Goal: Task Accomplishment & Management: Manage account settings

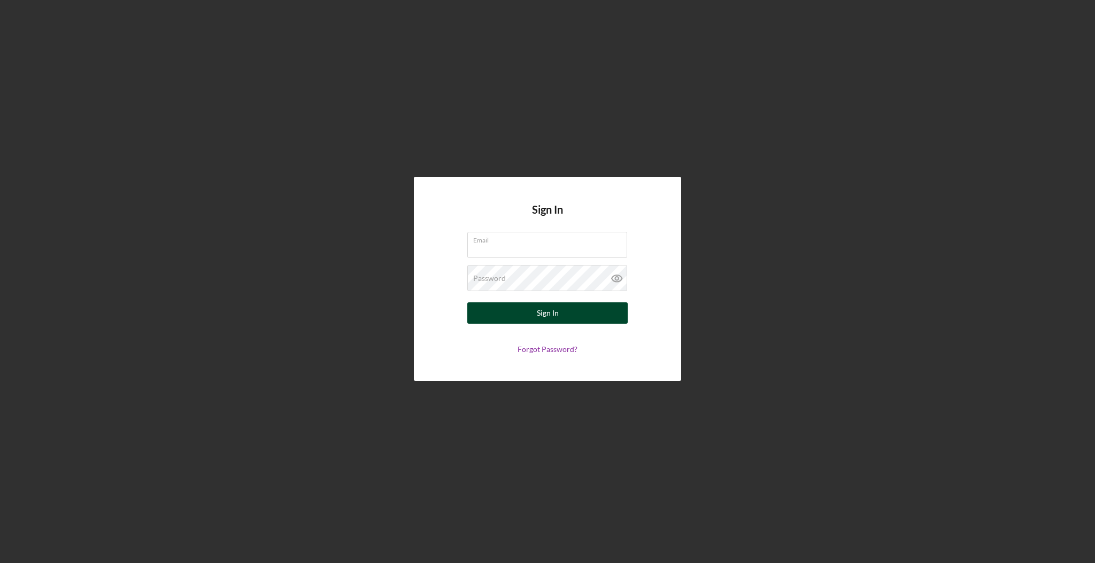
type input "[EMAIL_ADDRESS][DOMAIN_NAME]"
click at [573, 315] on button "Sign In" at bounding box center [547, 313] width 160 height 21
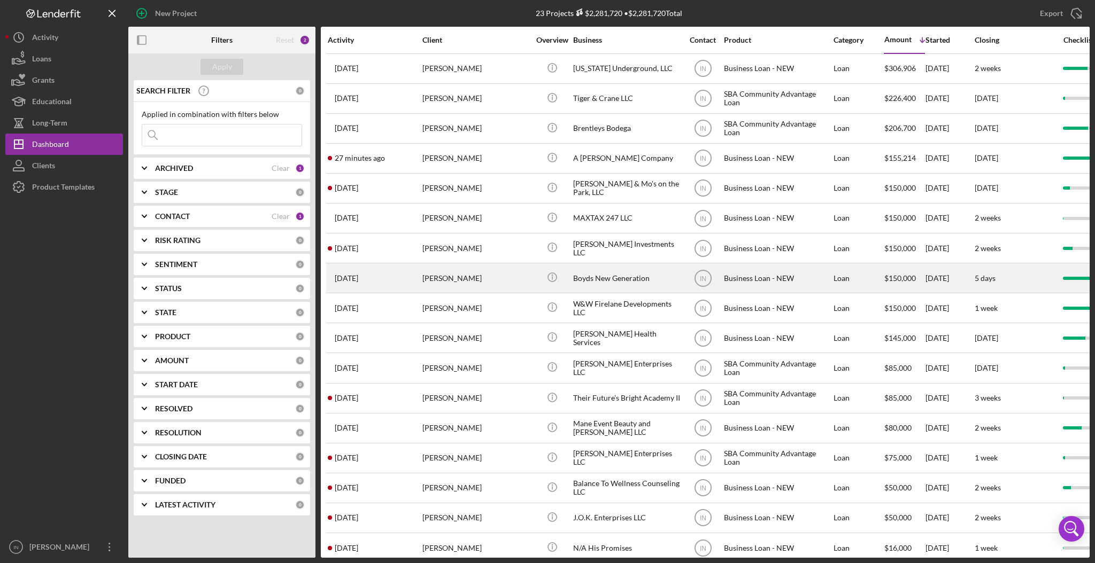
click at [481, 276] on div "[PERSON_NAME]" at bounding box center [475, 278] width 107 height 28
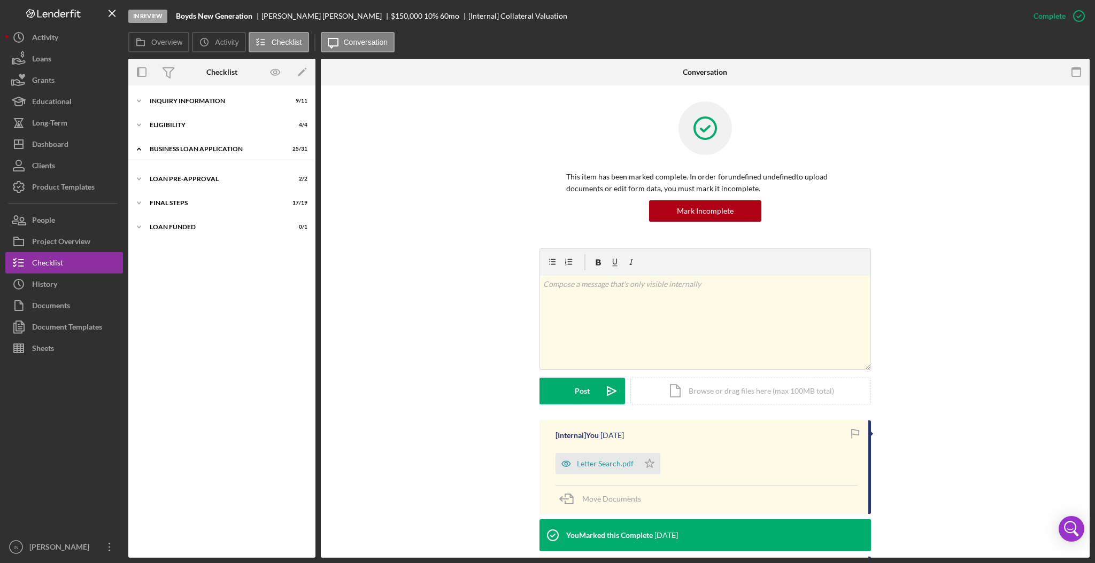
scroll to position [350, 0]
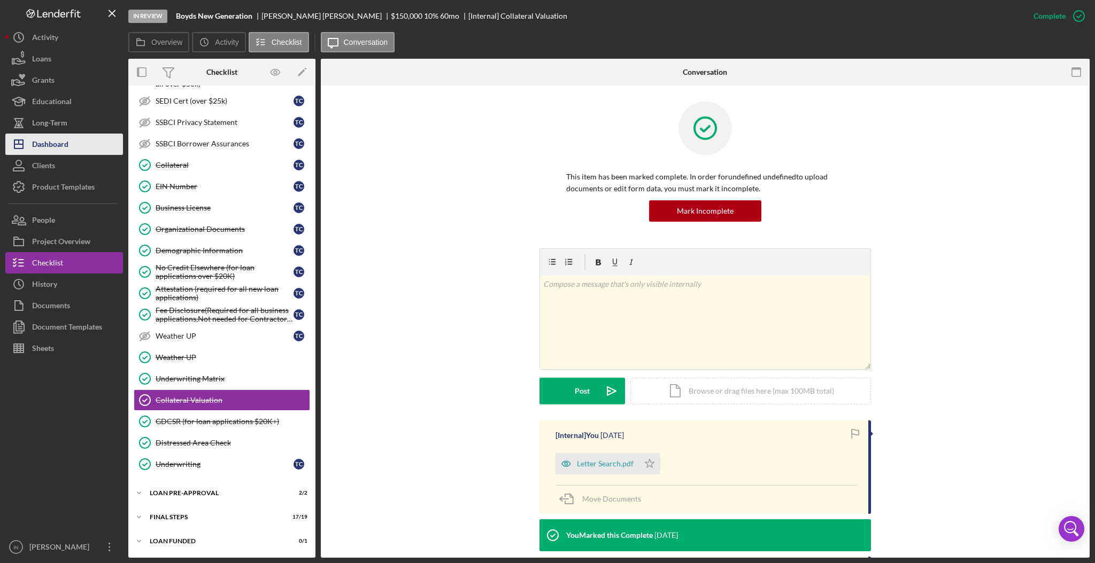
click at [58, 140] on div "Dashboard" at bounding box center [50, 146] width 36 height 24
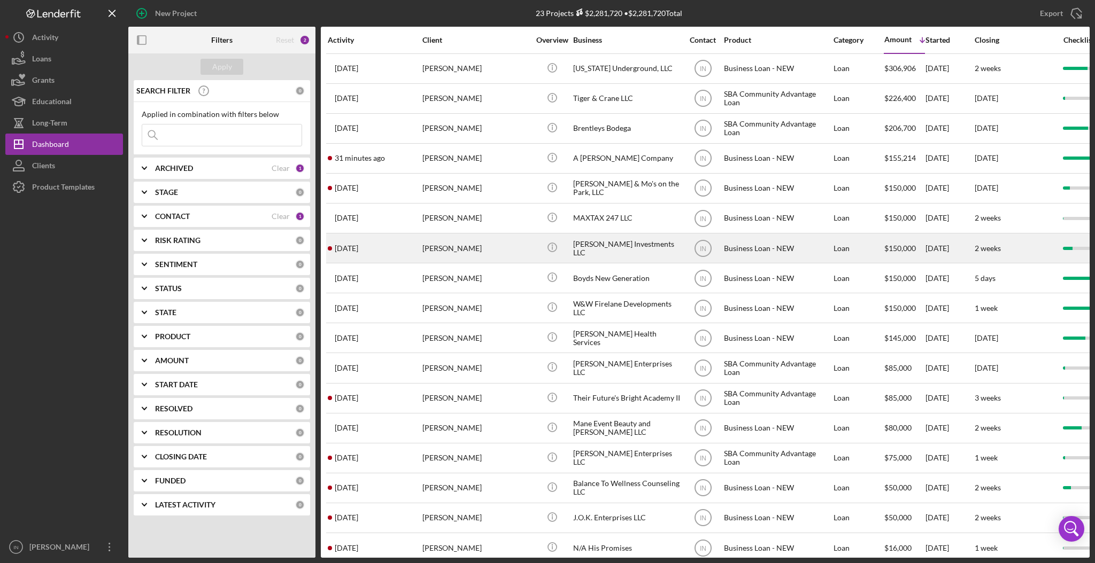
scroll to position [204, 0]
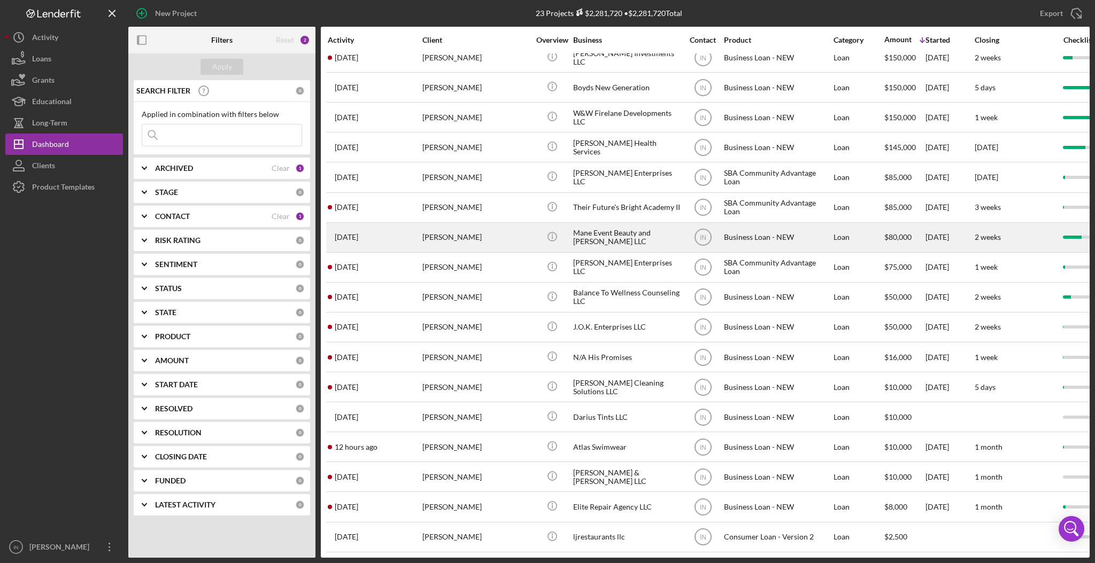
click at [488, 223] on div "[PERSON_NAME]" at bounding box center [475, 237] width 107 height 28
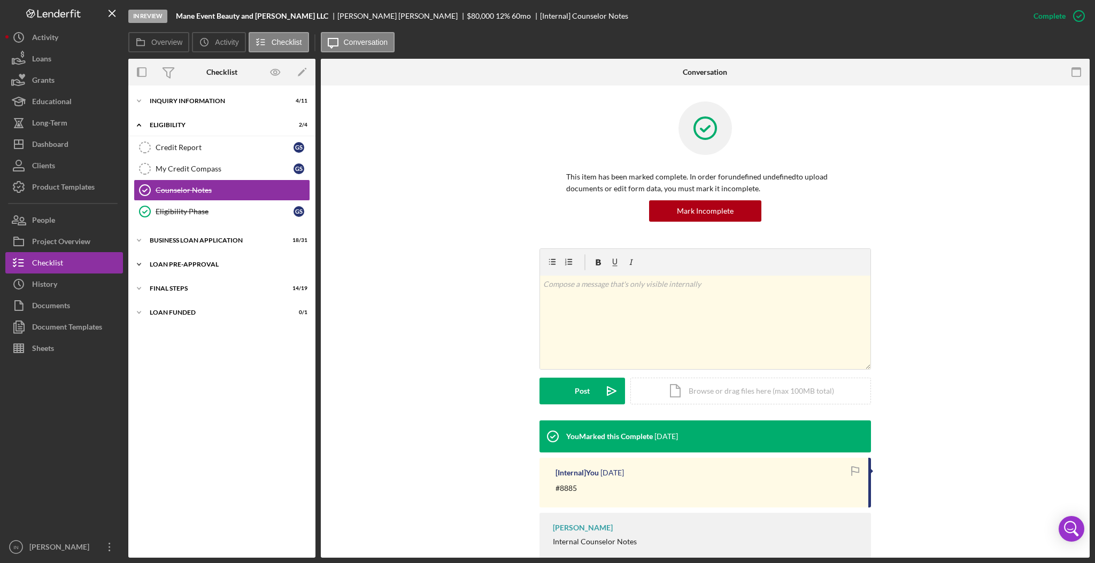
click at [206, 264] on div "LOAN PRE-APPROVAL" at bounding box center [226, 264] width 152 height 6
click at [172, 334] on div "Icon/Expander FINAL STEPS 14 / 19" at bounding box center [221, 337] width 187 height 21
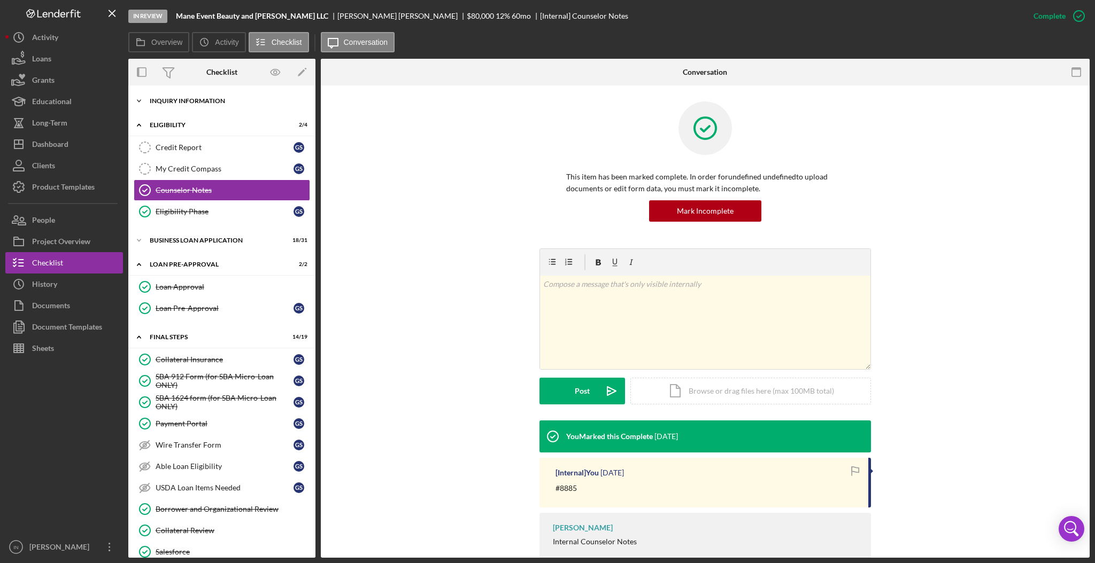
click at [203, 93] on div "Icon/Expander INQUIRY INFORMATION 4 / 11" at bounding box center [221, 100] width 187 height 21
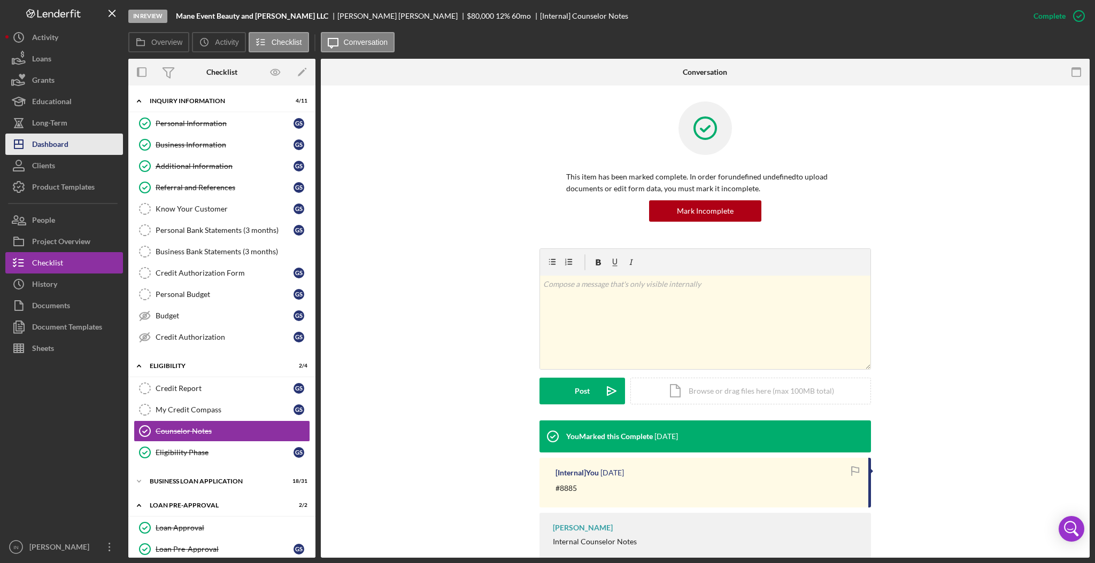
click at [45, 141] on div "Dashboard" at bounding box center [50, 146] width 36 height 24
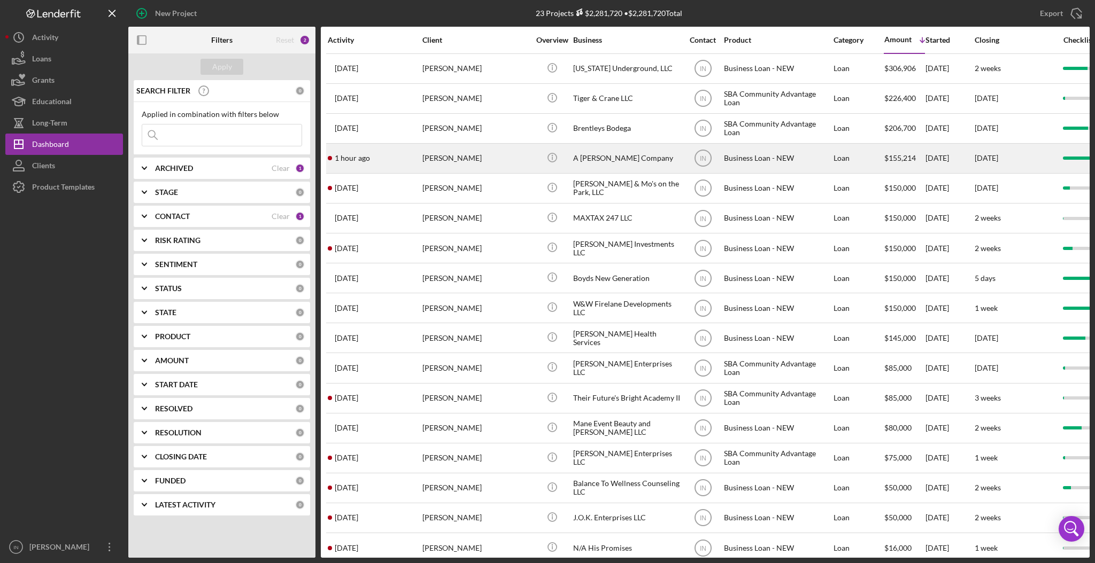
click at [482, 154] on div "[PERSON_NAME]" at bounding box center [475, 158] width 107 height 28
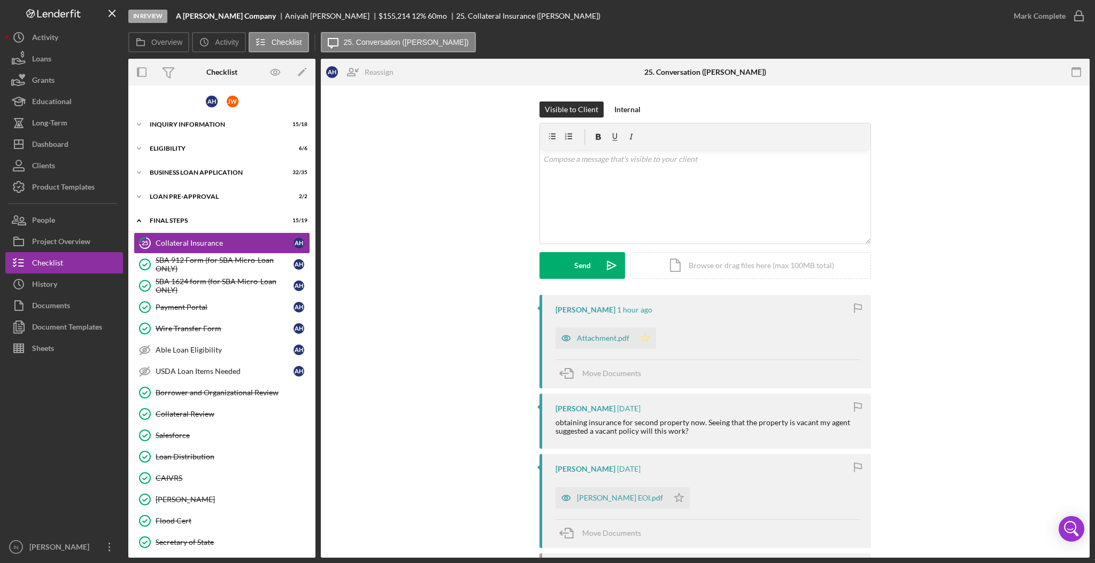
click at [645, 334] on icon "Icon/Star" at bounding box center [645, 338] width 21 height 21
click at [1049, 12] on div "Mark Complete" at bounding box center [1040, 15] width 52 height 21
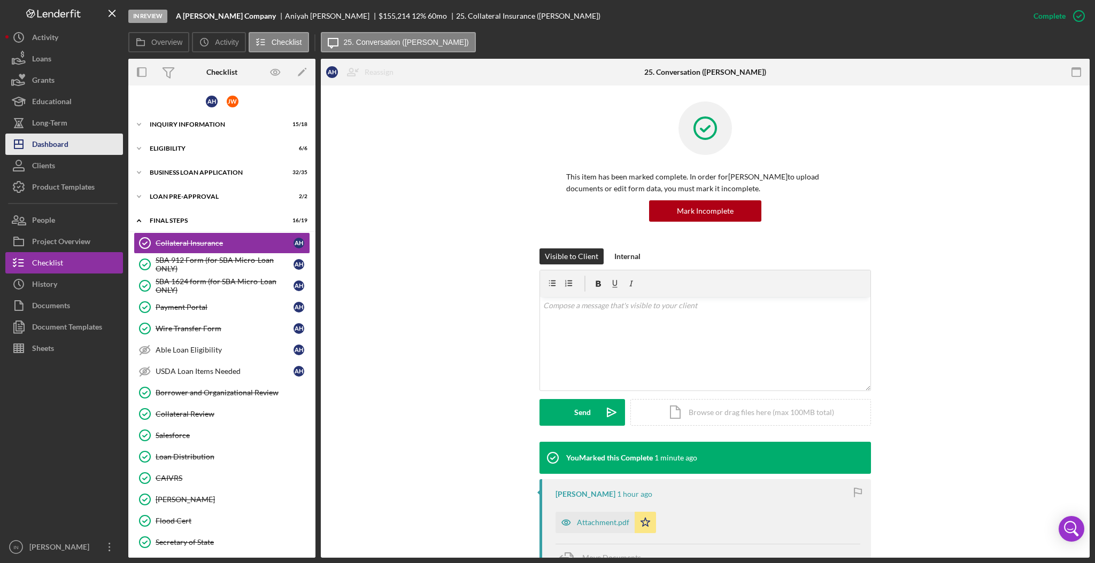
click at [77, 139] on button "Icon/Dashboard Dashboard" at bounding box center [64, 144] width 118 height 21
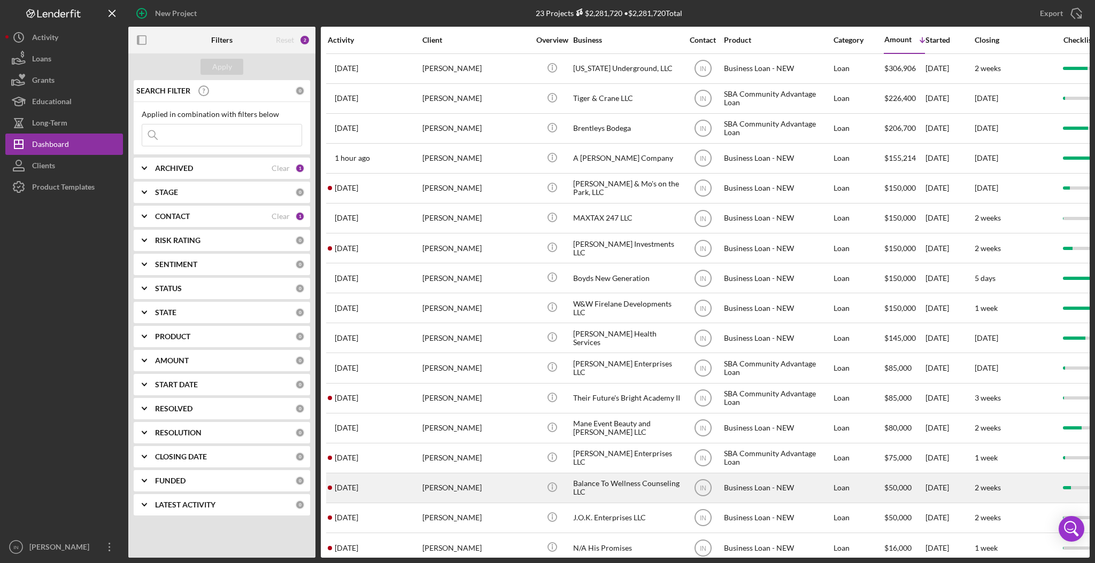
click at [477, 488] on div "[PERSON_NAME]" at bounding box center [475, 488] width 107 height 28
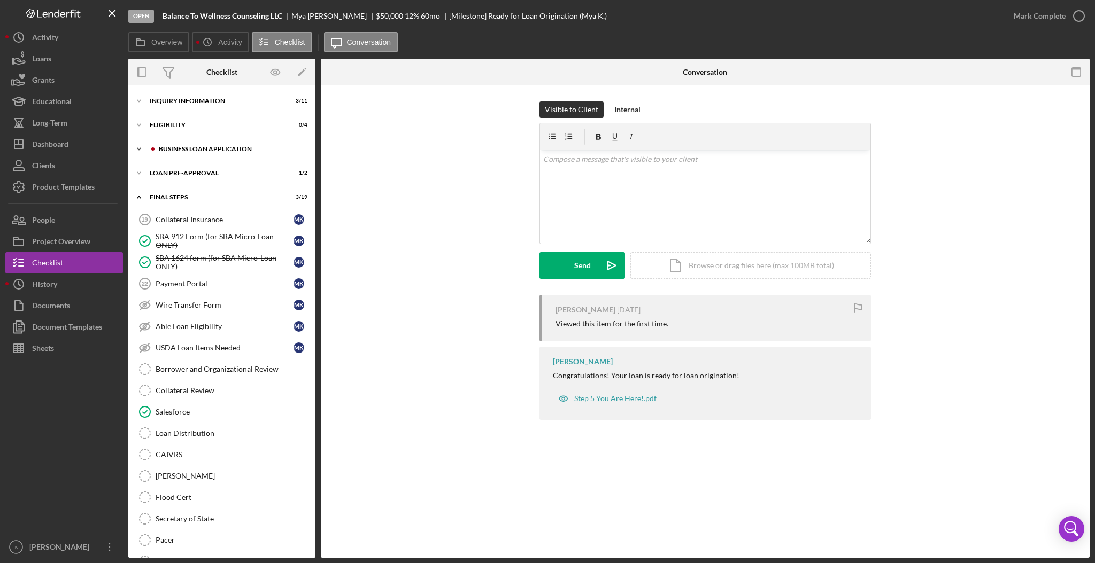
click at [199, 144] on div "Icon/Expander BUSINESS LOAN APPLICATION 10 / 31" at bounding box center [221, 148] width 187 height 21
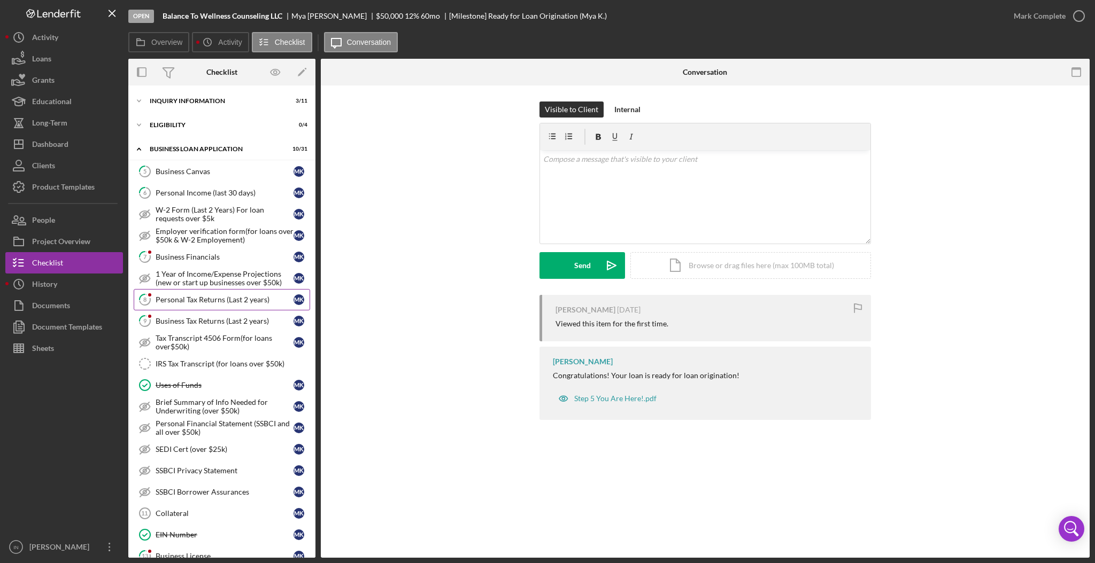
click at [221, 304] on div "Personal Tax Returns (Last 2 years)" at bounding box center [225, 300] width 138 height 9
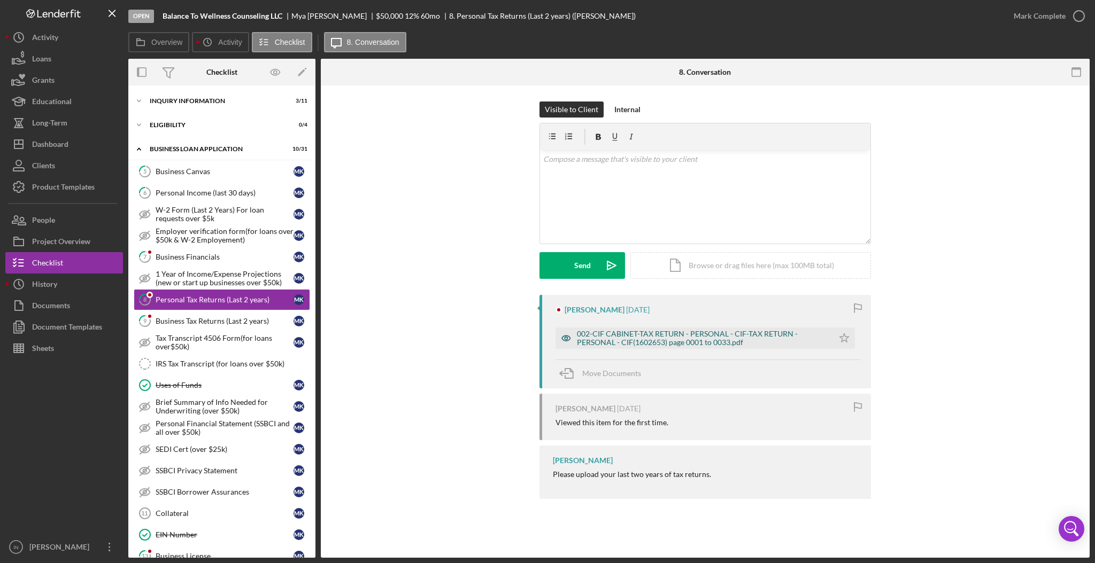
click at [646, 338] on div "002-CIF CABINET-TAX RETURN - PERSONAL - CIF-TAX RETURN - PERSONAL - CIF(1602653…" at bounding box center [702, 338] width 251 height 17
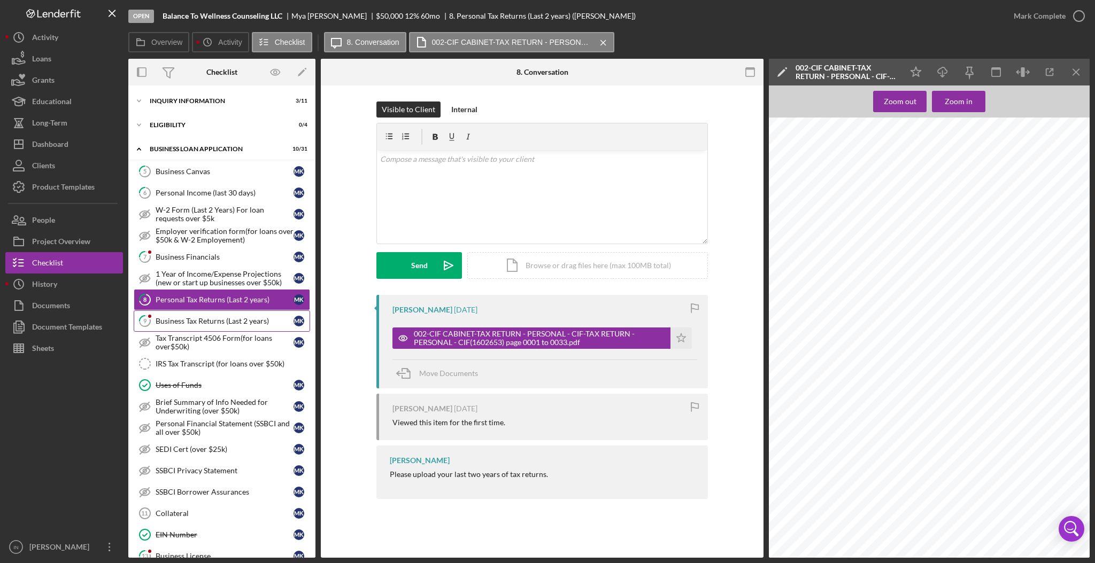
click at [203, 319] on div "Business Tax Returns (Last 2 years)" at bounding box center [225, 321] width 138 height 9
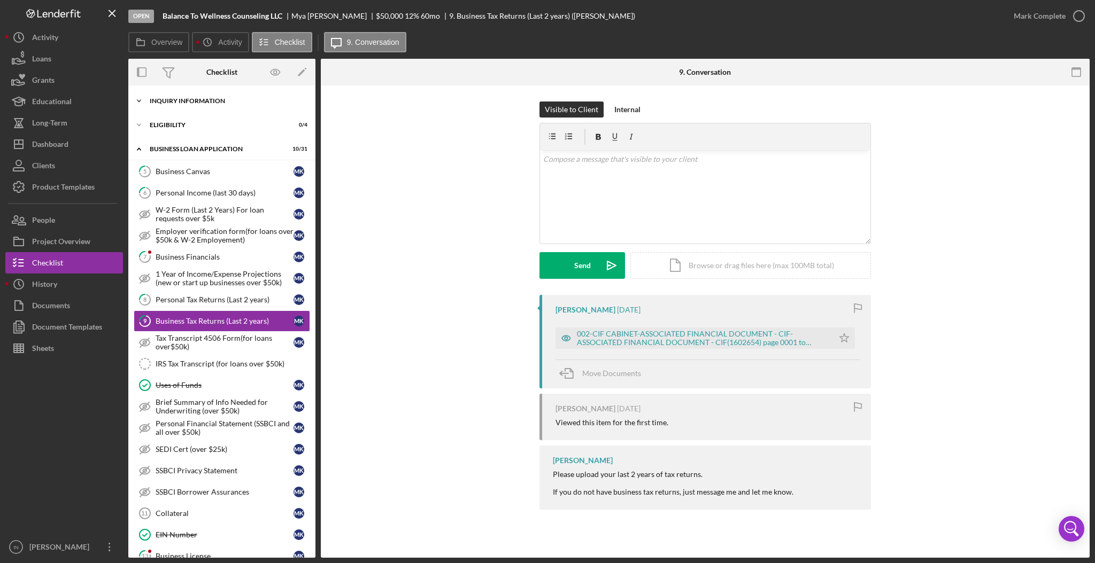
click at [184, 92] on div "Icon/Expander INQUIRY INFORMATION 3 / 11" at bounding box center [221, 100] width 187 height 21
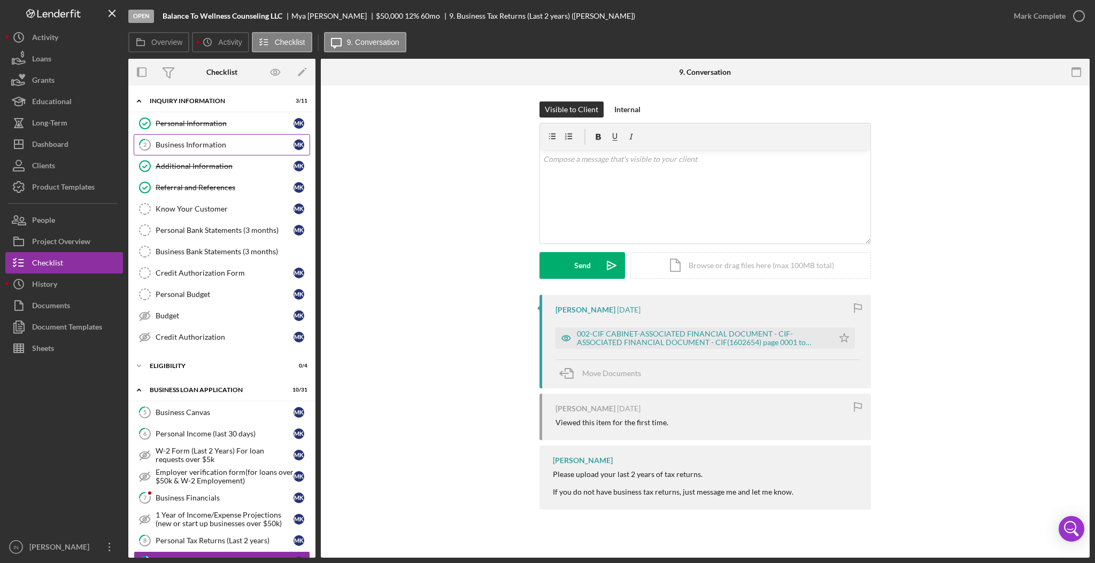
click at [215, 144] on div "Business Information" at bounding box center [225, 145] width 138 height 9
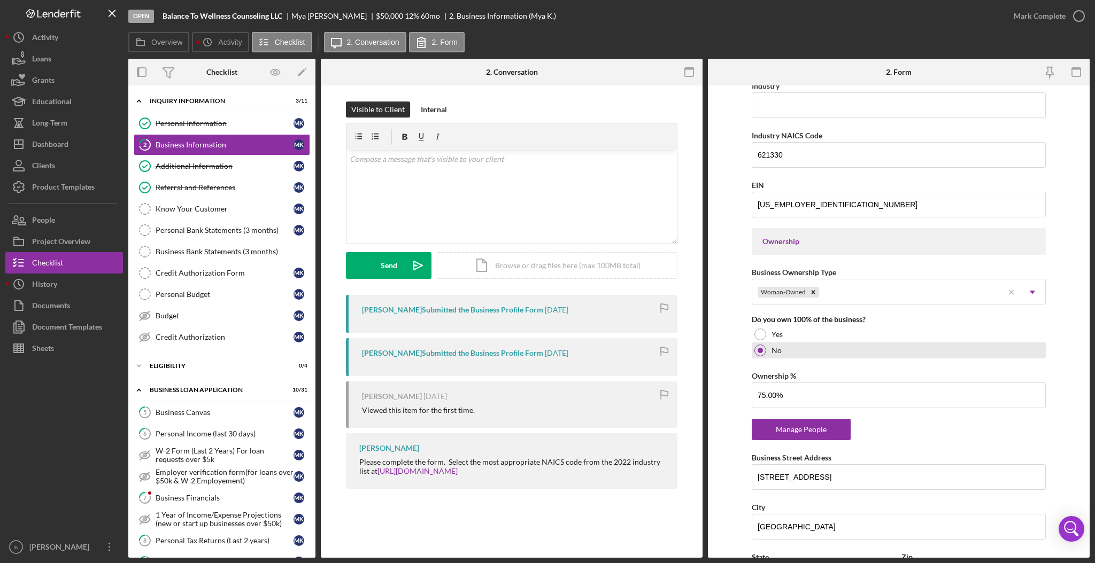
scroll to position [428, 0]
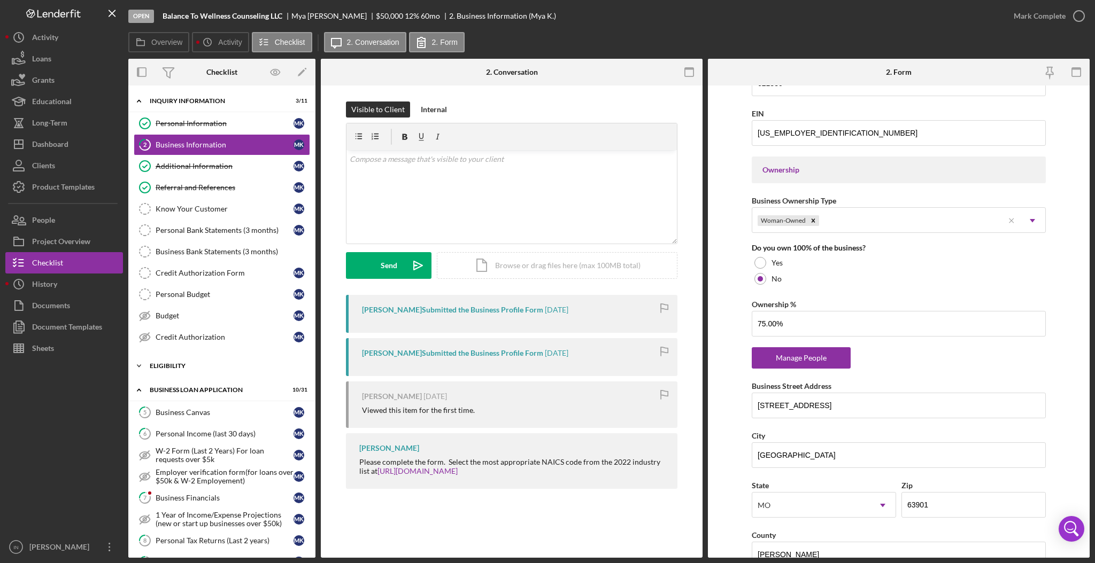
click at [199, 365] on div "ELIGIBILITY" at bounding box center [226, 366] width 152 height 6
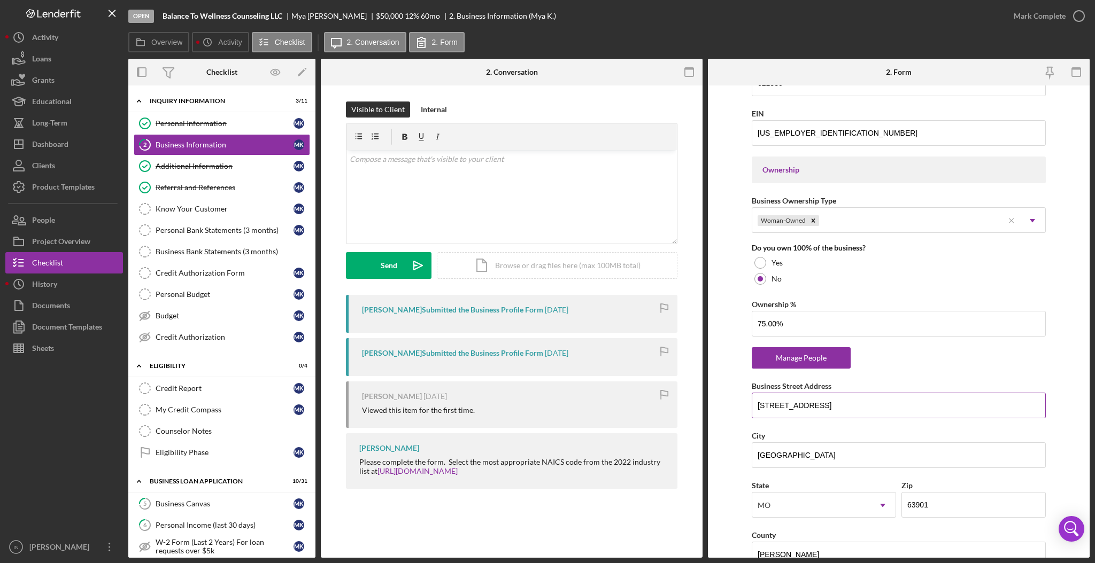
scroll to position [499, 0]
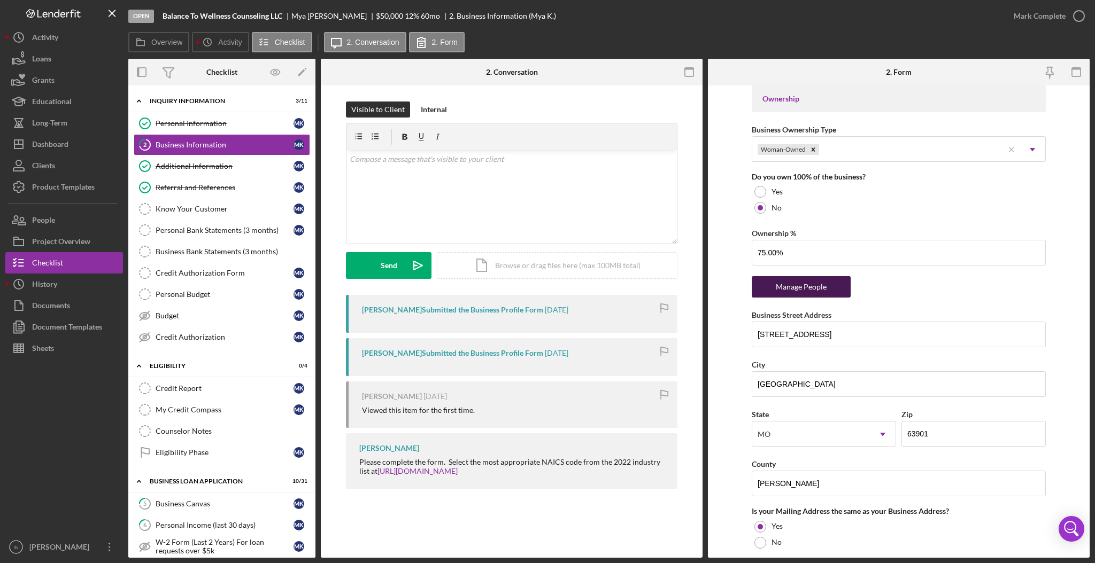
click at [820, 282] on div "Manage People" at bounding box center [801, 286] width 88 height 21
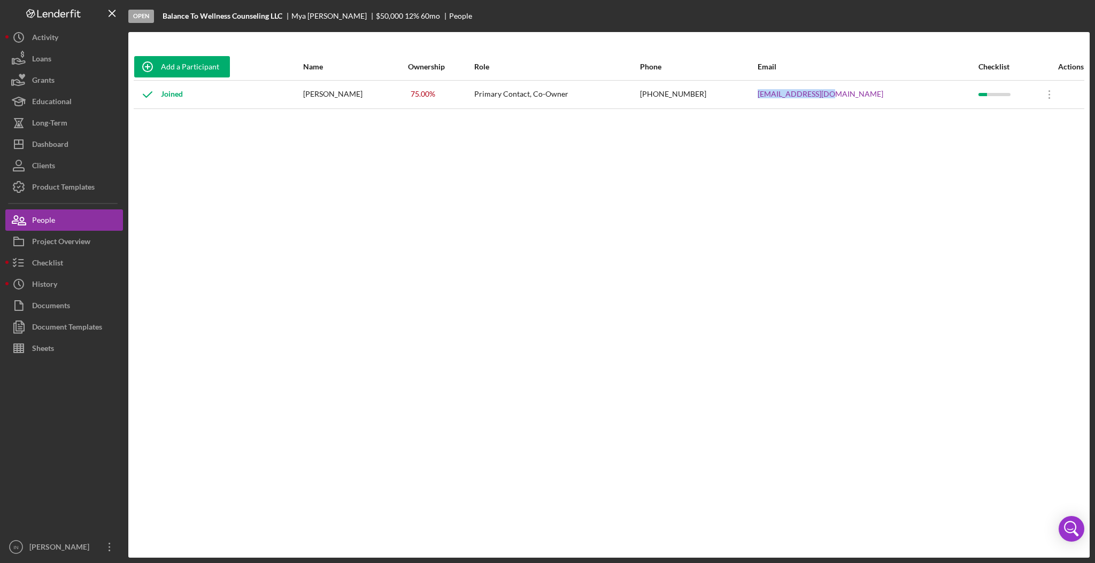
drag, startPoint x: 893, startPoint y: 94, endPoint x: 799, endPoint y: 99, distance: 94.2
click at [799, 99] on tr "Joined [PERSON_NAME] 75.00 % Primary Contact, Co-Owner [PHONE_NUMBER] [EMAIL_AD…" at bounding box center [609, 94] width 951 height 28
copy tr "[EMAIL_ADDRESS][DOMAIN_NAME]"
click at [64, 262] on button "Checklist" at bounding box center [64, 262] width 118 height 21
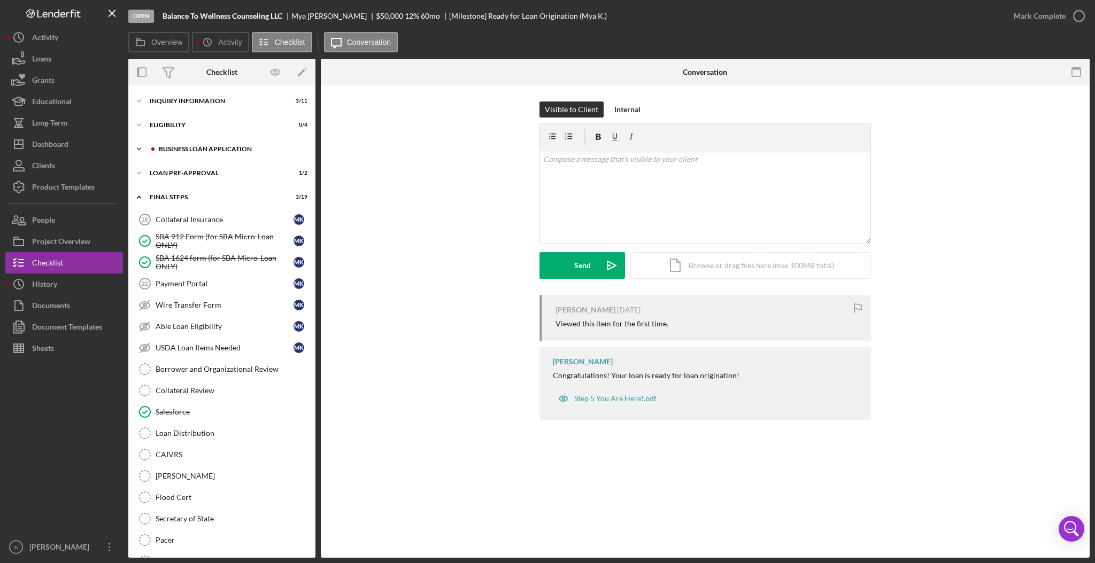
click at [209, 145] on div "Icon/Expander BUSINESS LOAN APPLICATION 10 / 31" at bounding box center [221, 148] width 187 height 21
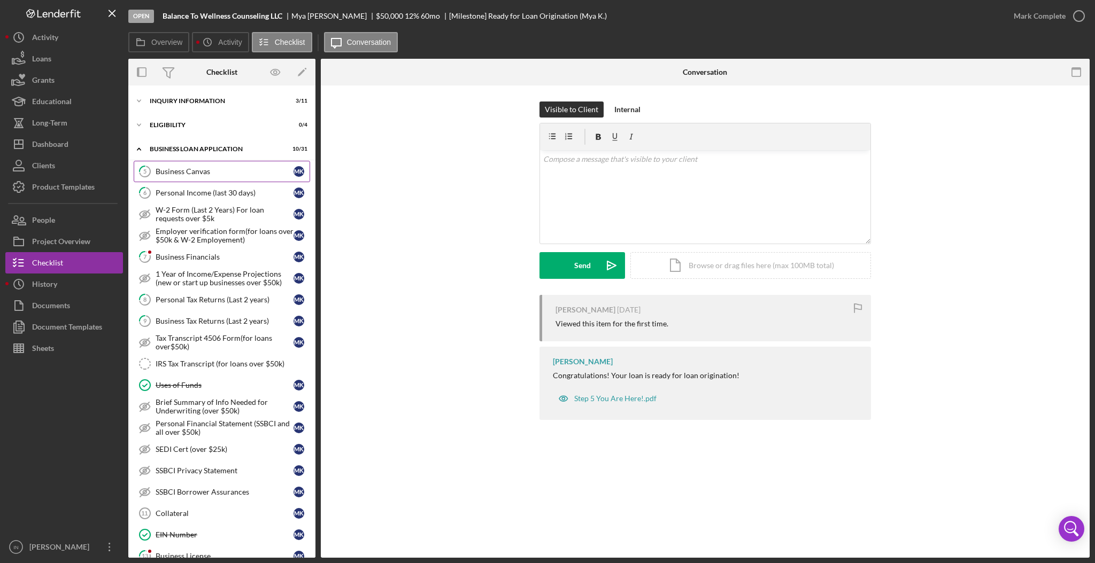
click at [243, 167] on div "Business Canvas" at bounding box center [225, 171] width 138 height 9
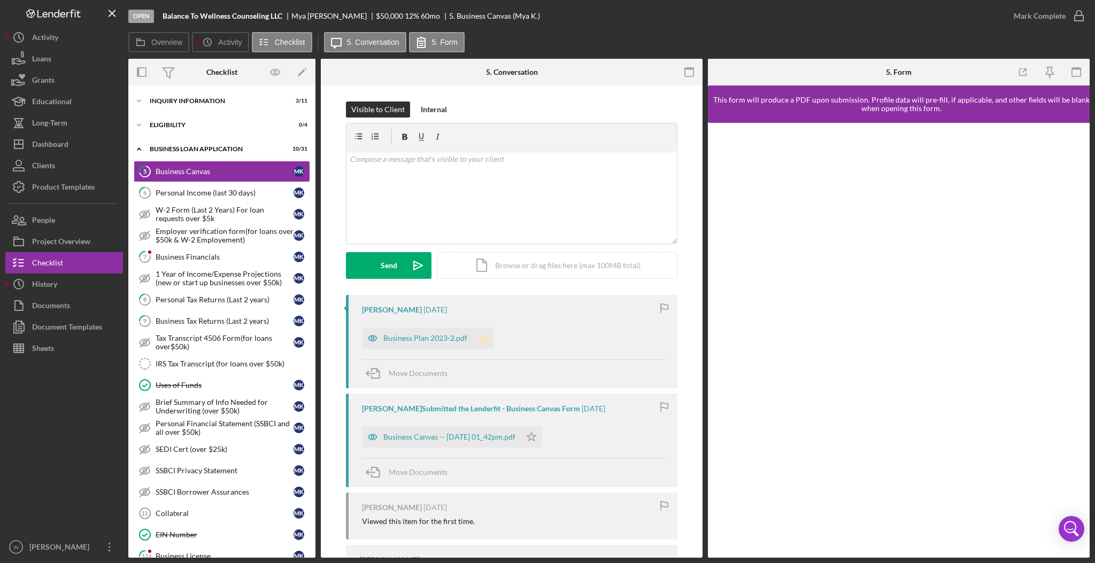
click at [489, 336] on icon "Icon/Star" at bounding box center [483, 338] width 21 height 21
click at [1057, 14] on div "Mark Complete" at bounding box center [1040, 15] width 52 height 21
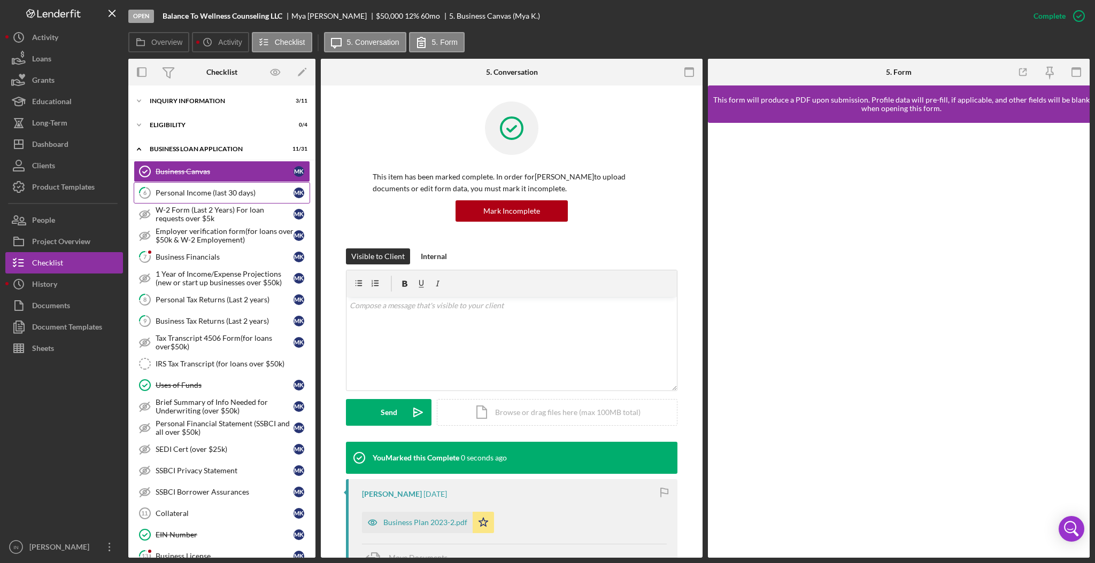
click at [190, 194] on div "Personal Income (last 30 days)" at bounding box center [225, 193] width 138 height 9
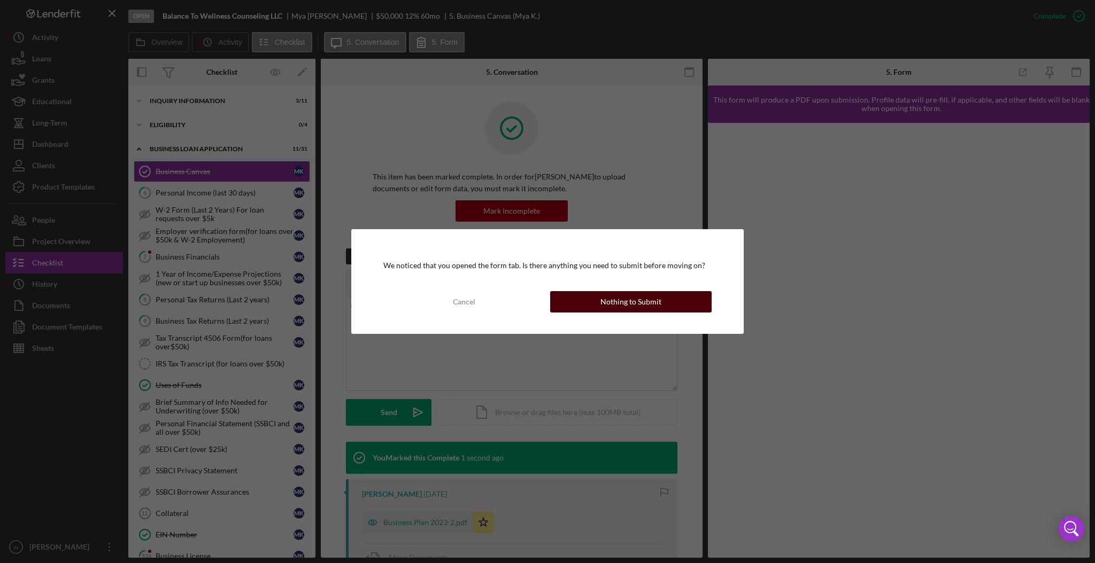
click at [589, 298] on button "Nothing to Submit" at bounding box center [630, 301] width 161 height 21
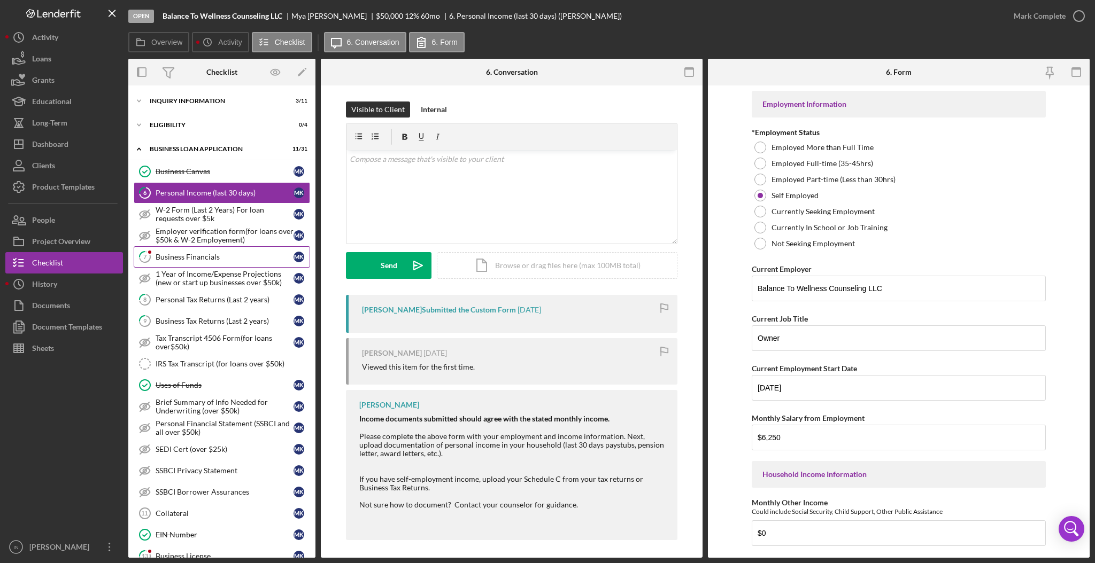
click at [195, 260] on div "Business Financials" at bounding box center [225, 257] width 138 height 9
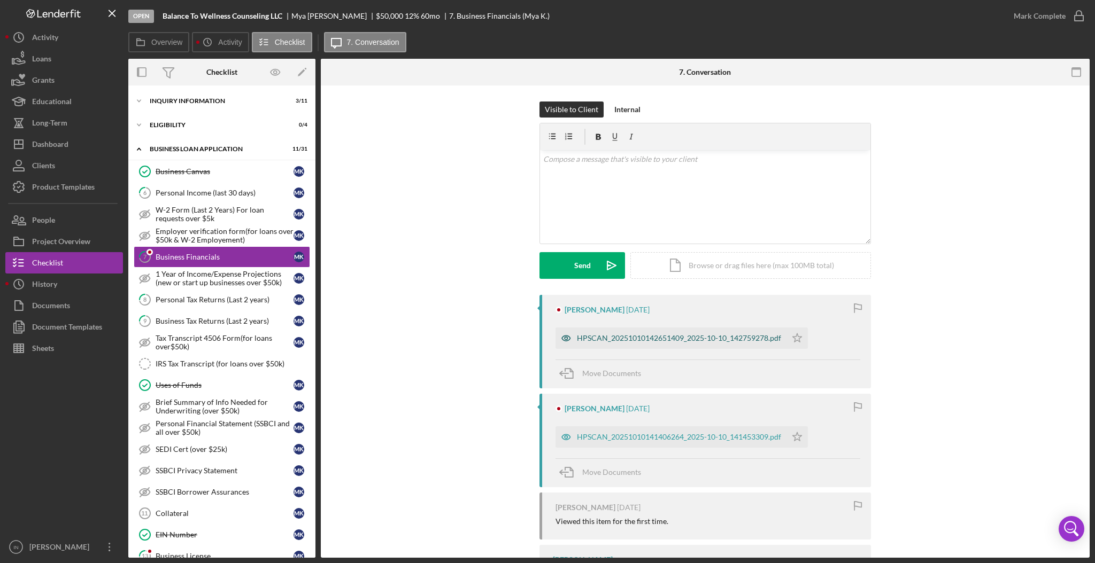
click at [601, 337] on div "HPSCAN_20251010142651409_2025-10-10_142759278.pdf" at bounding box center [679, 338] width 204 height 9
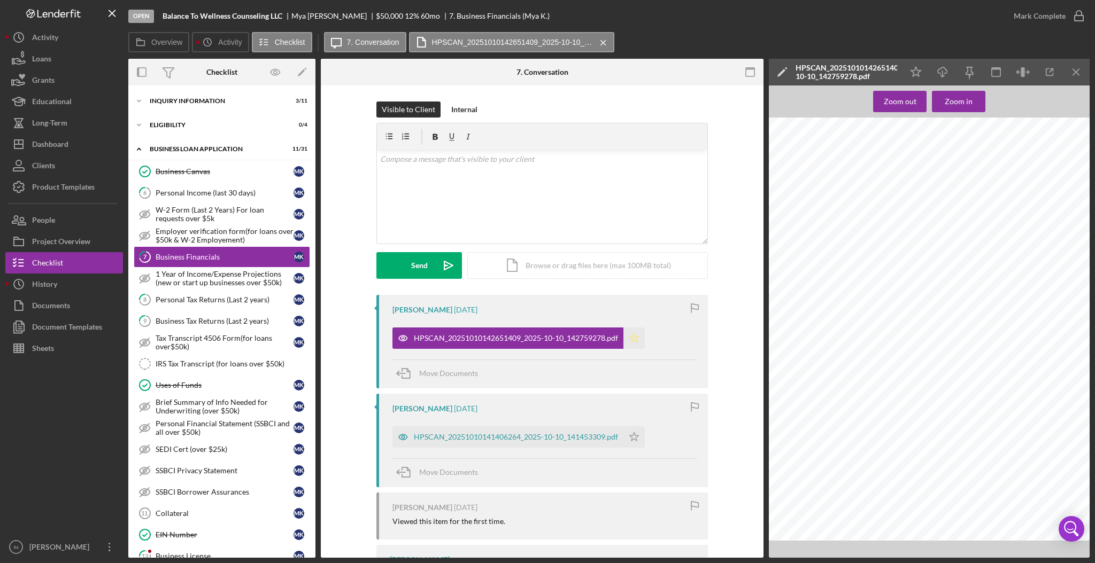
click at [631, 337] on icon "Icon/Star" at bounding box center [633, 338] width 21 height 21
click at [1038, 16] on div "Mark Complete" at bounding box center [1040, 15] width 52 height 21
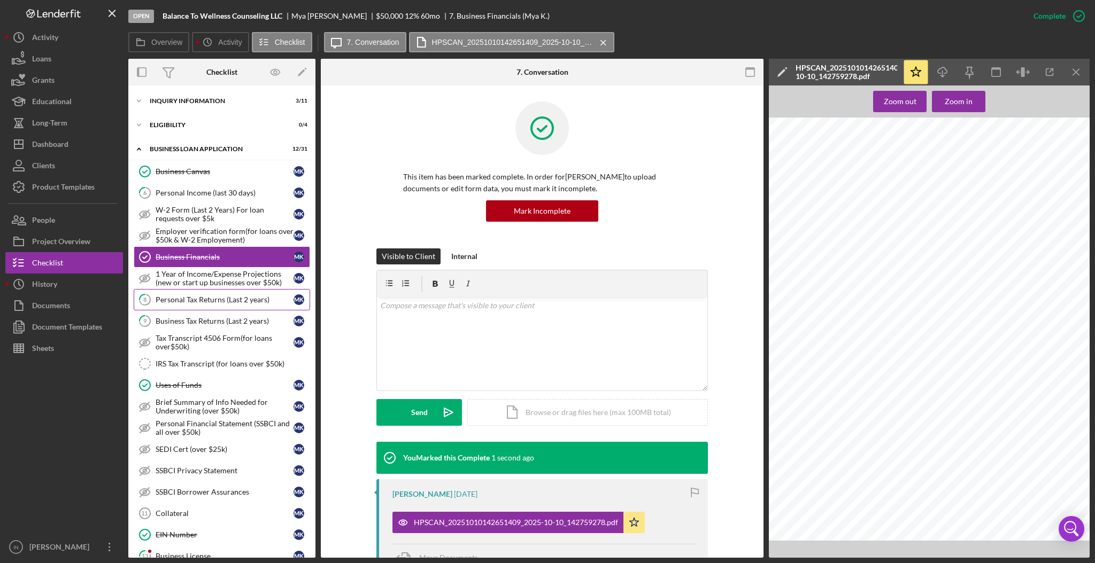
click at [207, 302] on div "Personal Tax Returns (Last 2 years)" at bounding box center [225, 300] width 138 height 9
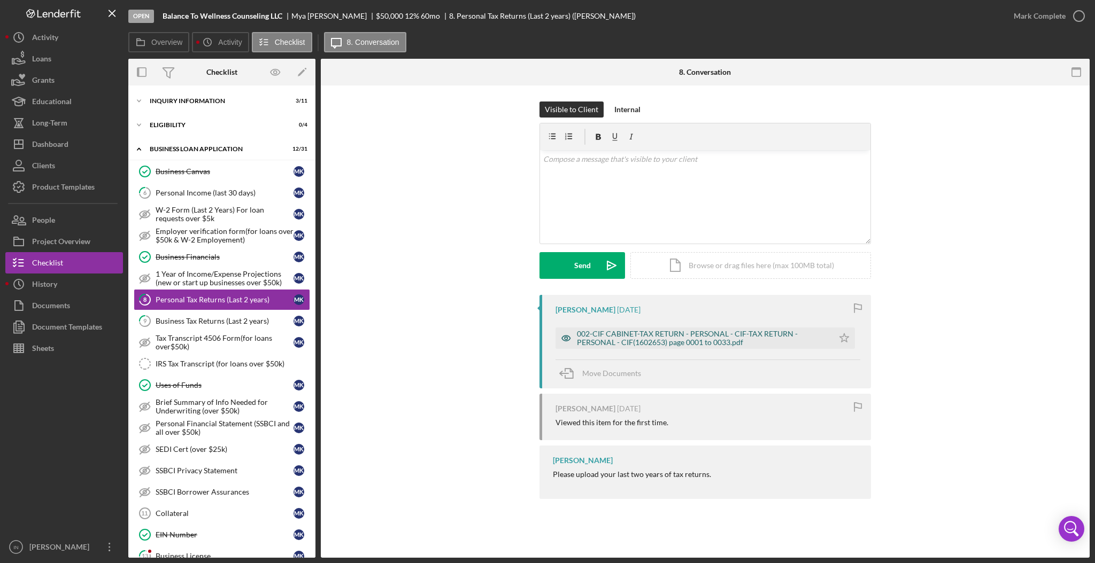
click at [640, 344] on div "002-CIF CABINET-TAX RETURN - PERSONAL - CIF-TAX RETURN - PERSONAL - CIF(1602653…" at bounding box center [702, 338] width 251 height 17
